Goal: Task Accomplishment & Management: Manage account settings

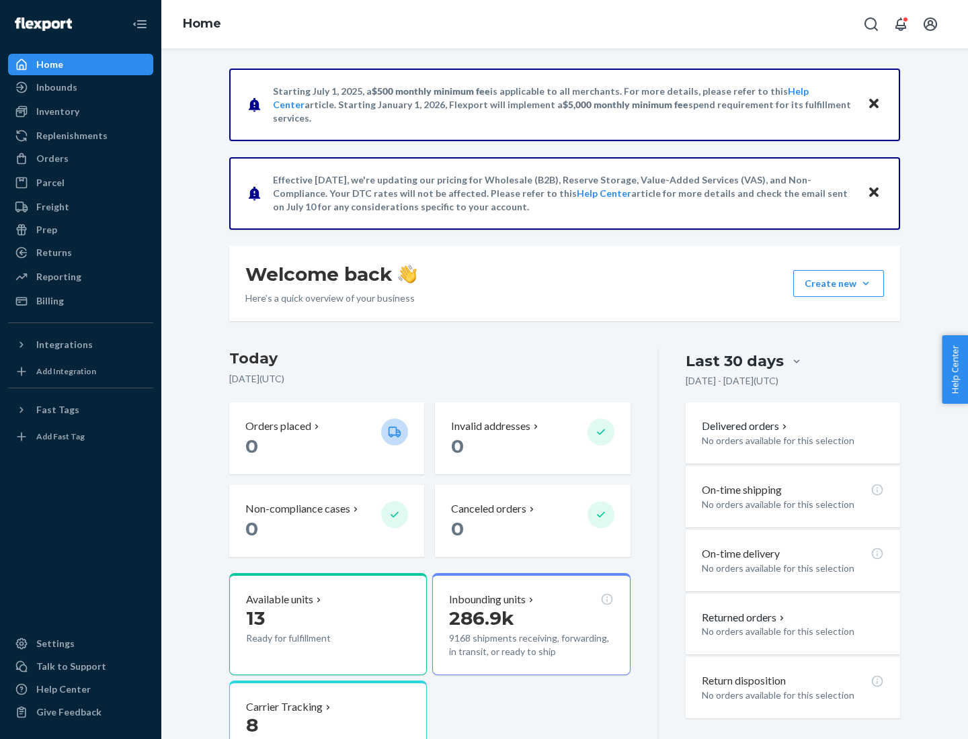
click at [866, 284] on button "Create new Create new inbound Create new order Create new product" at bounding box center [838, 283] width 91 height 27
click at [46, 230] on div "Prep" at bounding box center [46, 229] width 21 height 13
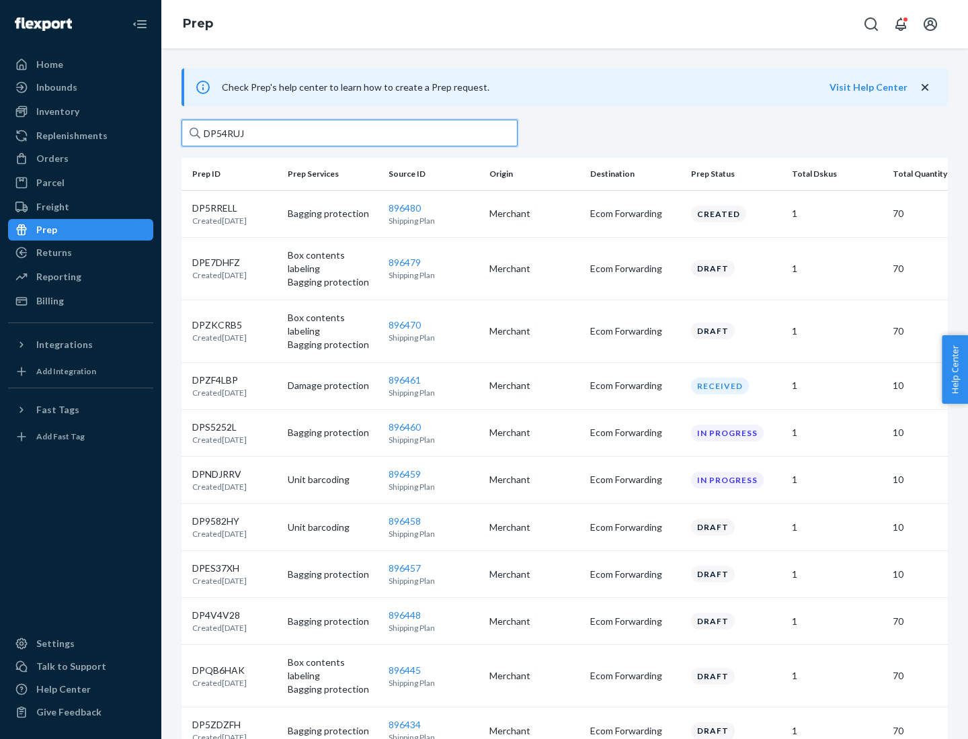
type input "DP54RUJL"
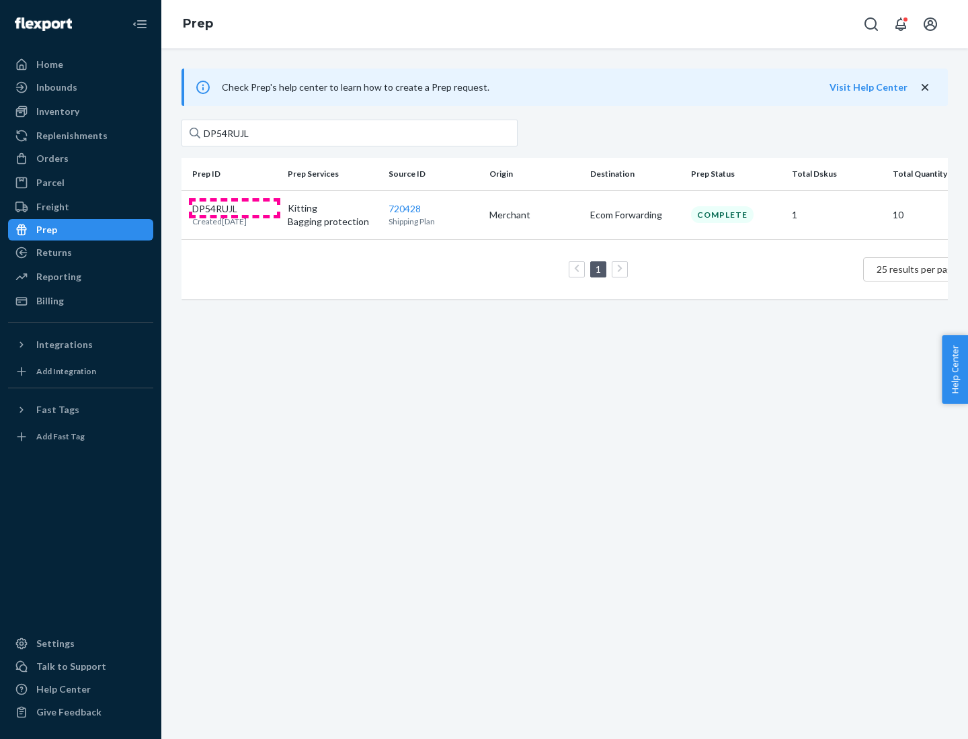
click at [235, 208] on p "DP54RUJL" at bounding box center [219, 208] width 54 height 13
